Goal: Find contact information: Find contact information

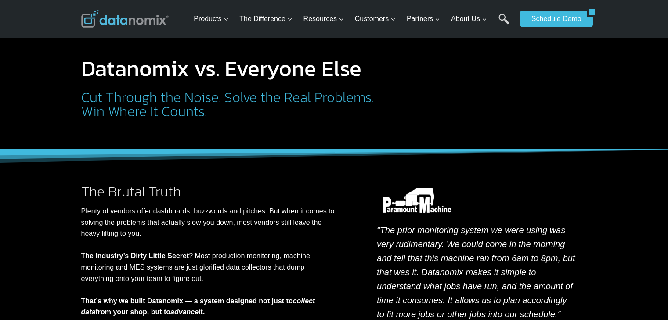
scroll to position [1470, 0]
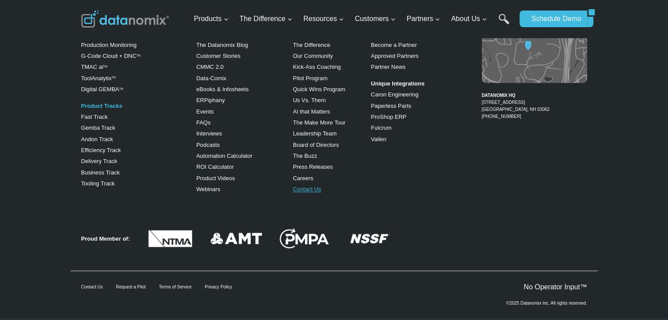
click at [307, 186] on link "Contact Us" at bounding box center [307, 189] width 28 height 7
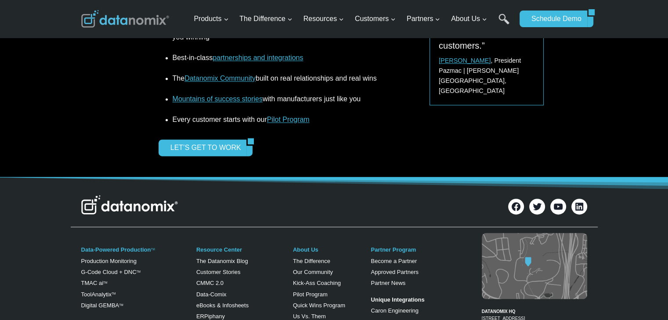
scroll to position [1251, 0]
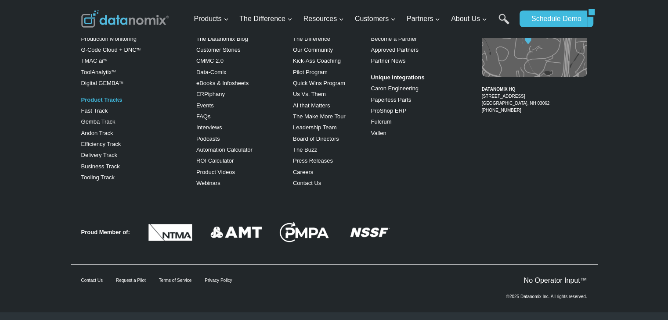
scroll to position [525, 0]
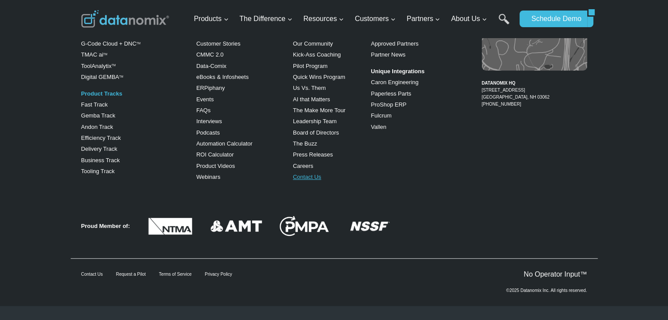
click at [302, 174] on link "Contact Us" at bounding box center [307, 177] width 28 height 7
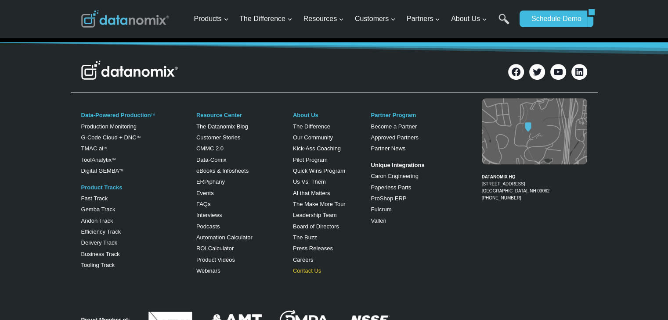
scroll to position [402, 0]
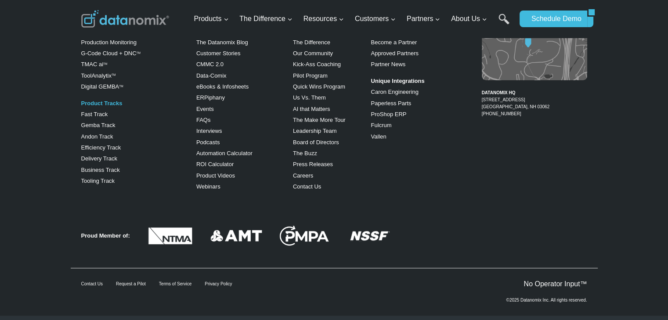
scroll to position [525, 0]
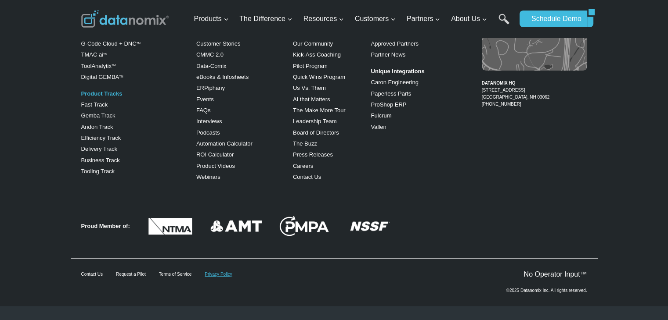
click at [205, 272] on link "Privacy Policy" at bounding box center [218, 274] width 27 height 5
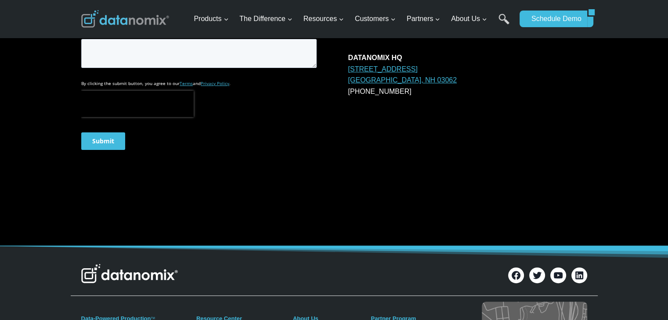
scroll to position [218, 0]
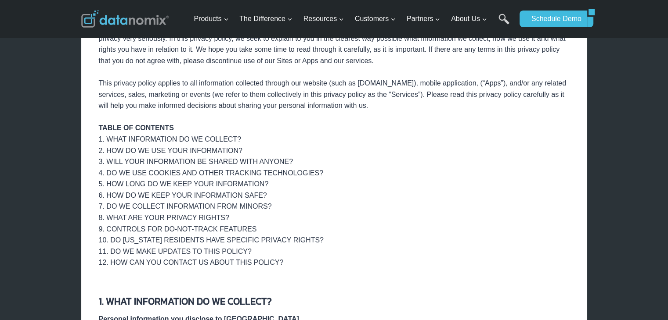
scroll to position [176, 0]
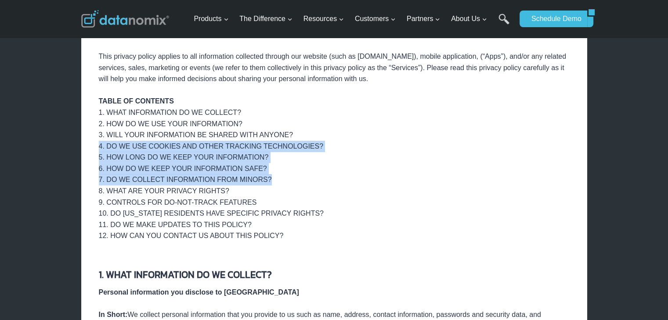
drag, startPoint x: 41, startPoint y: 144, endPoint x: 297, endPoint y: 167, distance: 256.9
click at [338, 144] on div "4. DO WE USE COOKIES AND OTHER TRACKING TECHNOLOGIES?" at bounding box center [334, 146] width 471 height 11
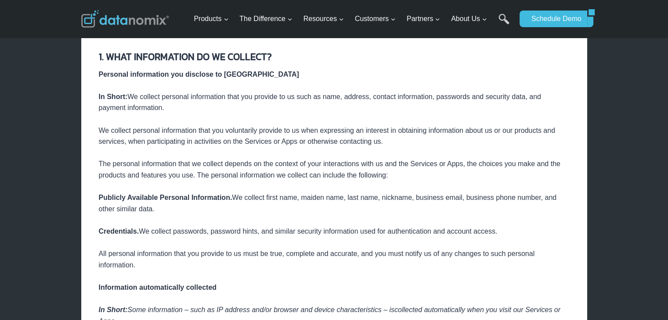
scroll to position [395, 0]
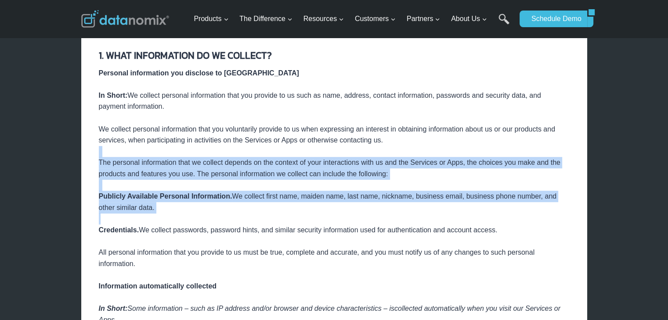
drag, startPoint x: 23, startPoint y: 149, endPoint x: 386, endPoint y: 212, distance: 368.4
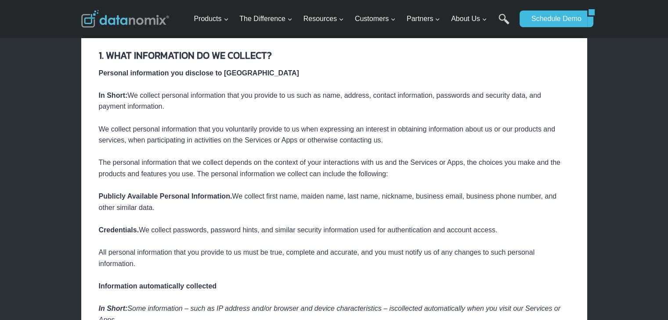
drag, startPoint x: 319, startPoint y: 118, endPoint x: 311, endPoint y: 123, distance: 9.7
click at [318, 119] on div at bounding box center [334, 117] width 471 height 11
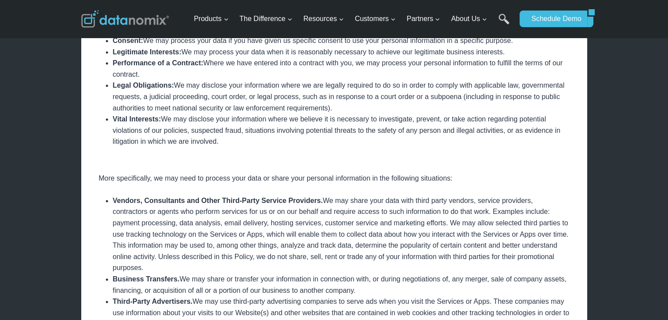
scroll to position [1097, 0]
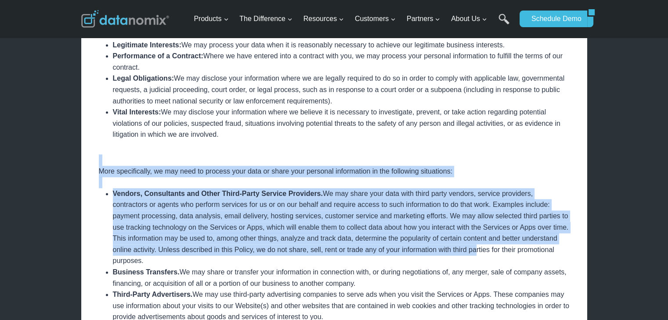
drag, startPoint x: 0, startPoint y: 154, endPoint x: 474, endPoint y: 219, distance: 478.5
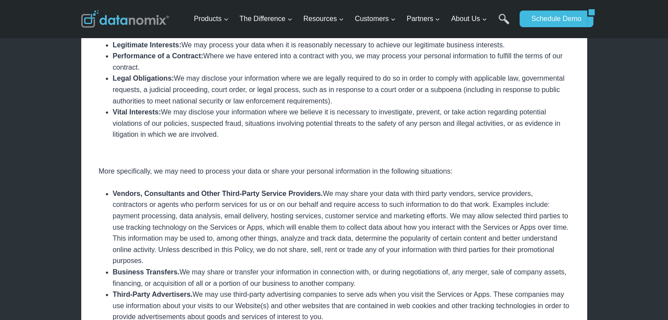
click at [395, 84] on li "Legal Obligations: We may disclose your information where we are legally requir…" at bounding box center [341, 90] width 457 height 34
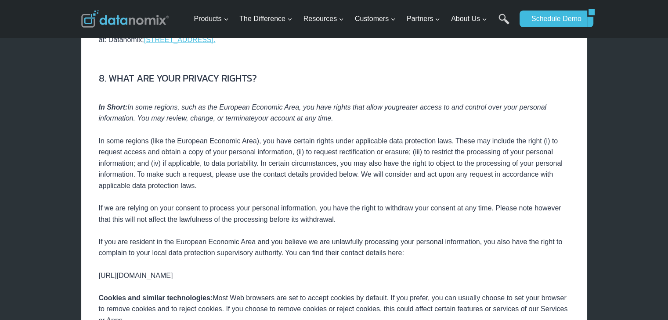
scroll to position [1888, 0]
